Goal: Task Accomplishment & Management: Manage account settings

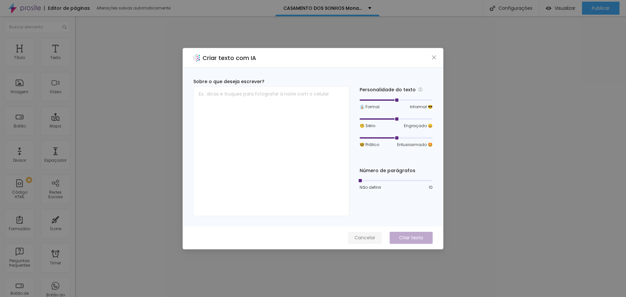
click at [366, 239] on span "Cancelar" at bounding box center [364, 237] width 21 height 7
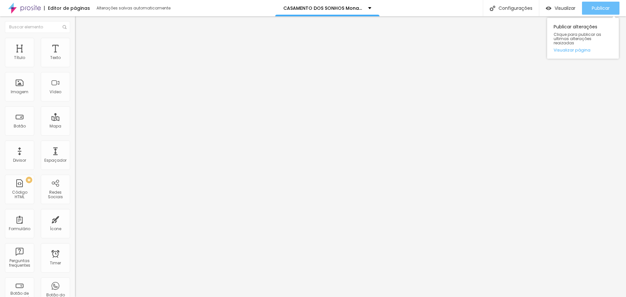
click at [608, 8] on span "Publicar" at bounding box center [601, 8] width 18 height 5
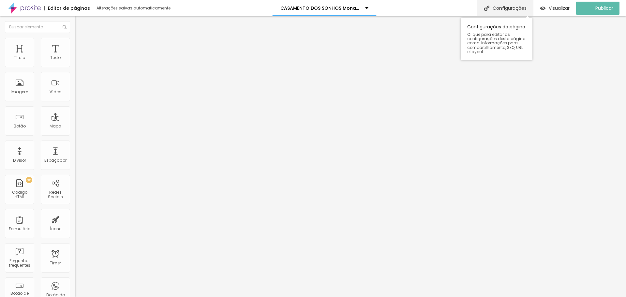
click at [501, 9] on div "Configurações" at bounding box center [505, 8] width 56 height 16
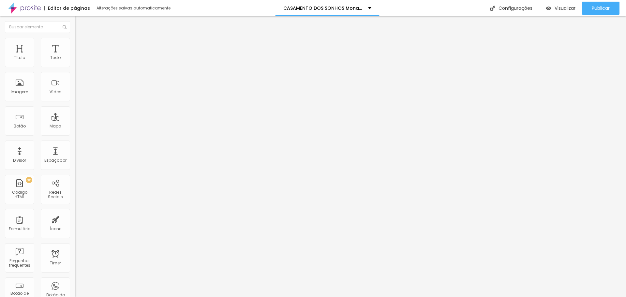
type input "CASAMENTO DOS SONHOS [PERSON_NAME] e [PERSON_NAME] - 2025"
type input "Investimento - Fotojornalismo de Casamento - Monara e [PERSON_NAME]"
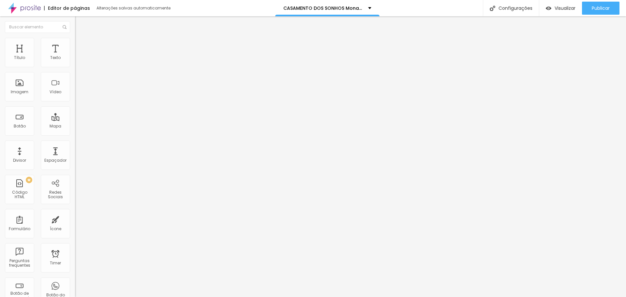
drag, startPoint x: 407, startPoint y: 109, endPoint x: 161, endPoint y: 105, distance: 246.8
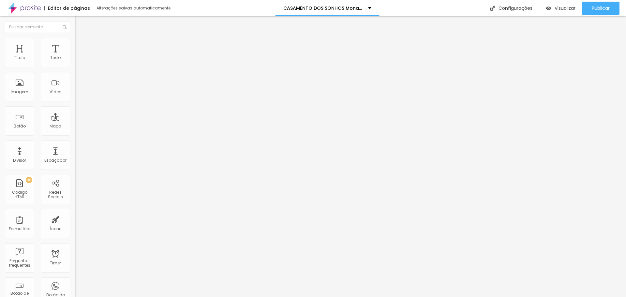
type input "/casamento-dos-sonhos-propostda_monara_e_Jose_2025"
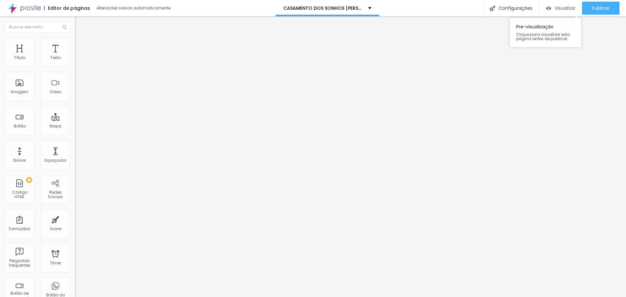
click at [556, 9] on span "Visualizar" at bounding box center [564, 8] width 21 height 5
